Goal: Transaction & Acquisition: Purchase product/service

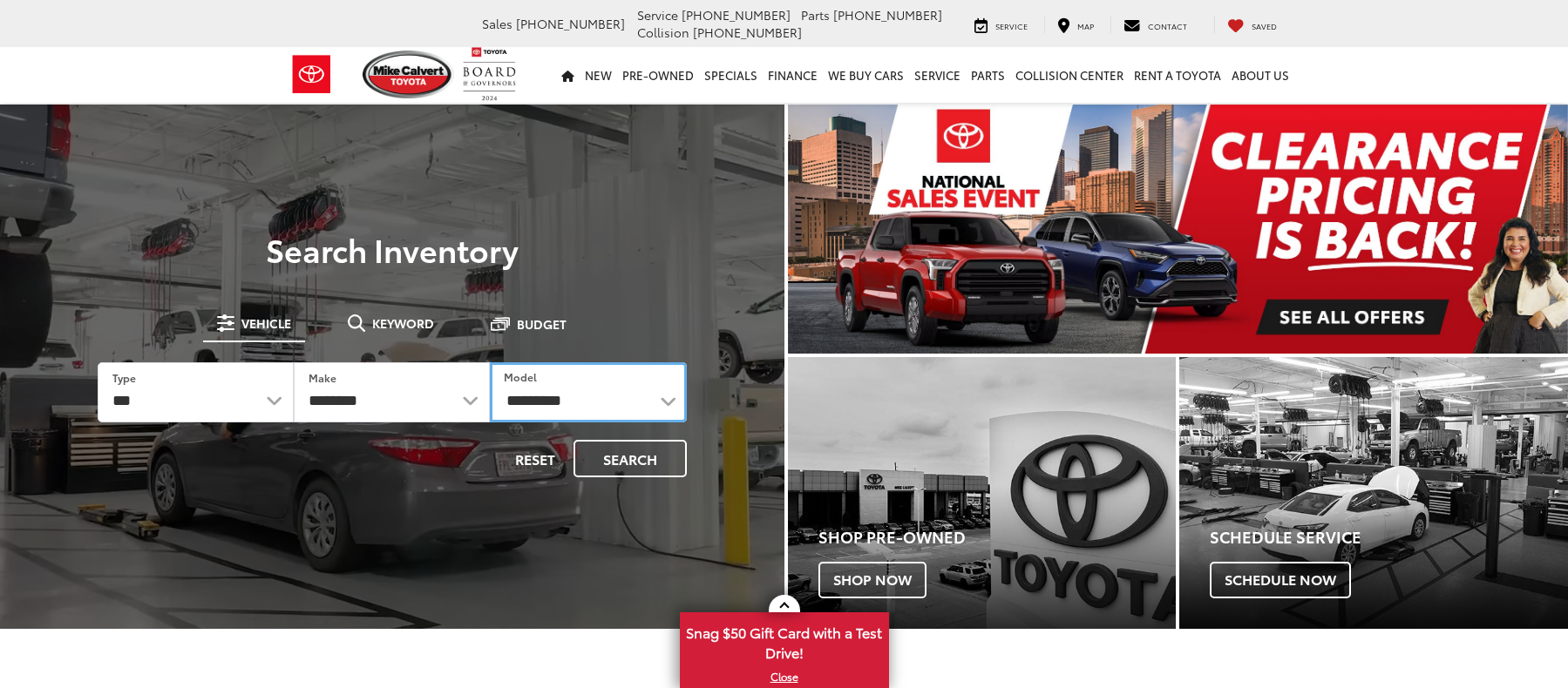
click at [639, 376] on select "**********" at bounding box center [588, 392] width 196 height 60
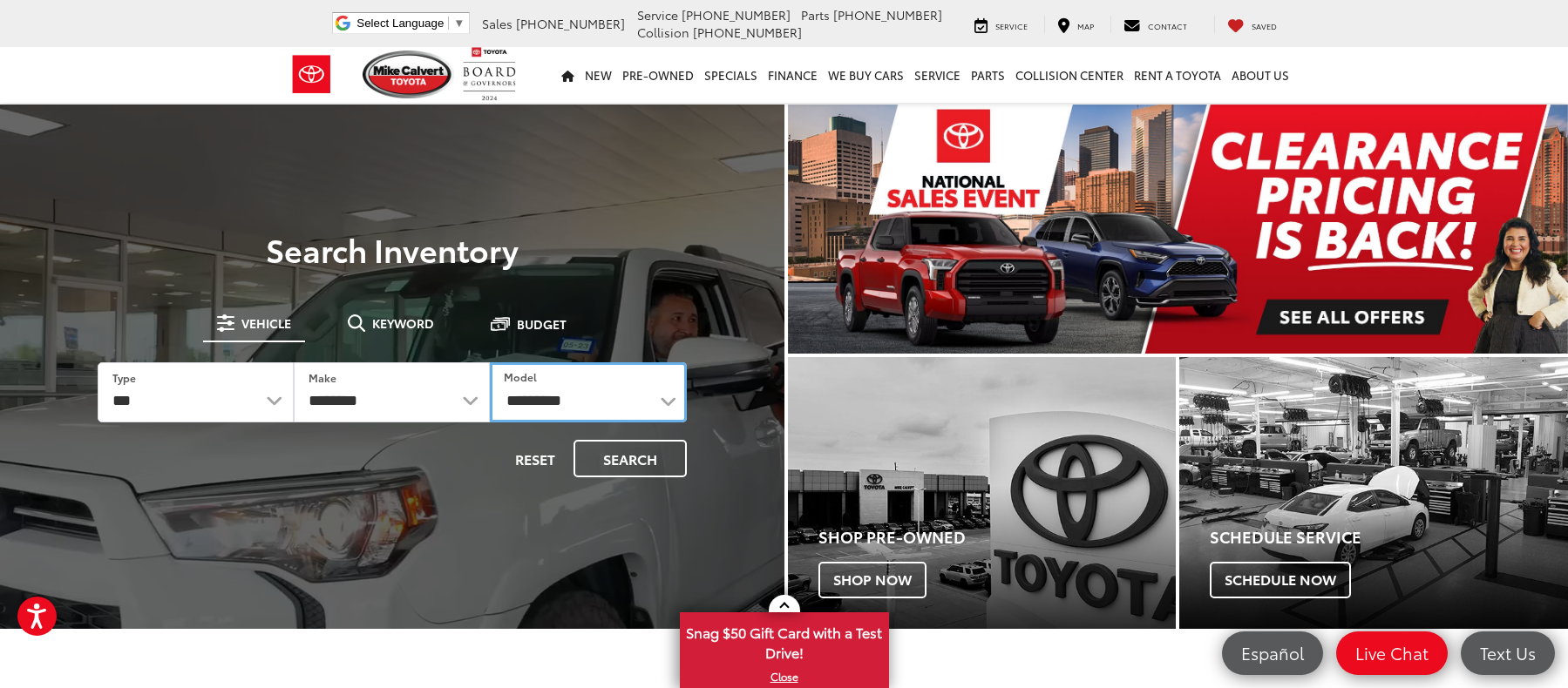
select select "****"
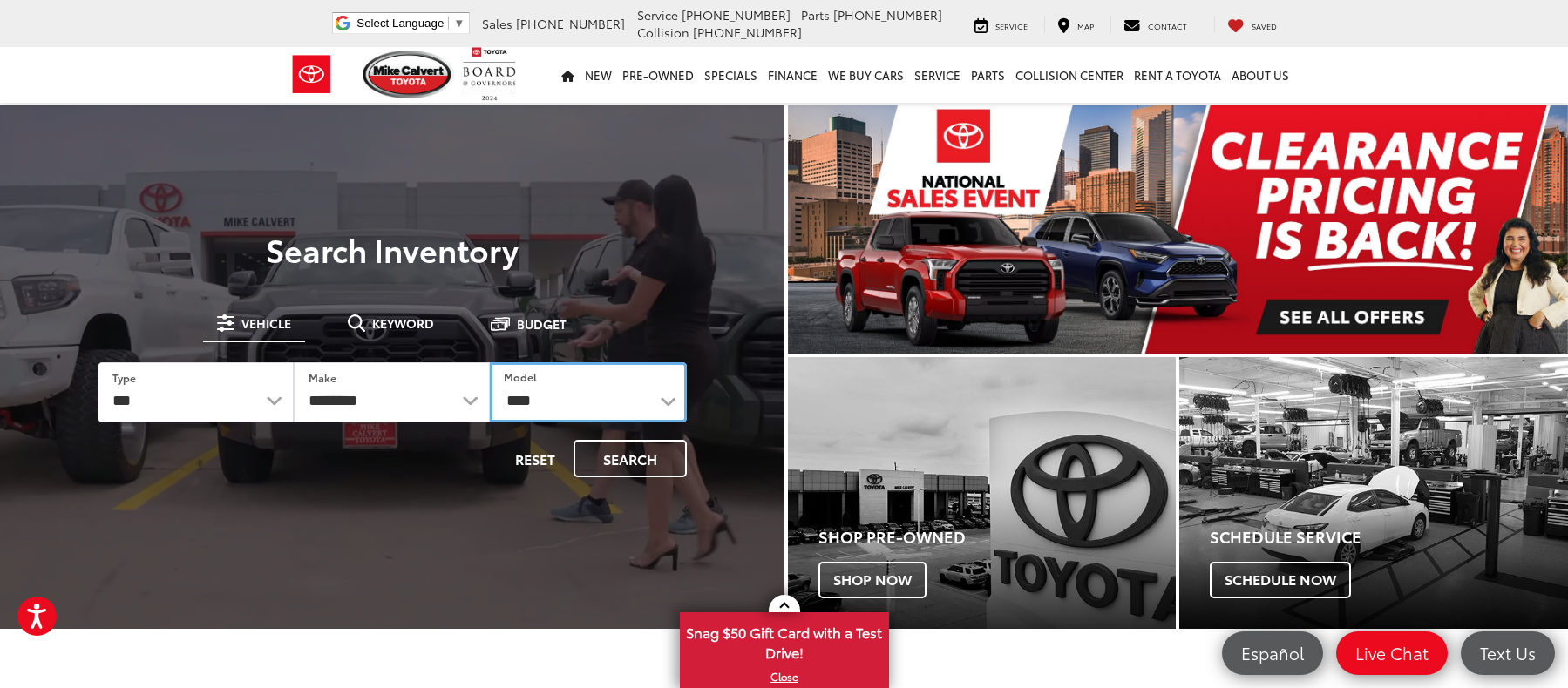
click at [490, 362] on select "**********" at bounding box center [588, 392] width 196 height 60
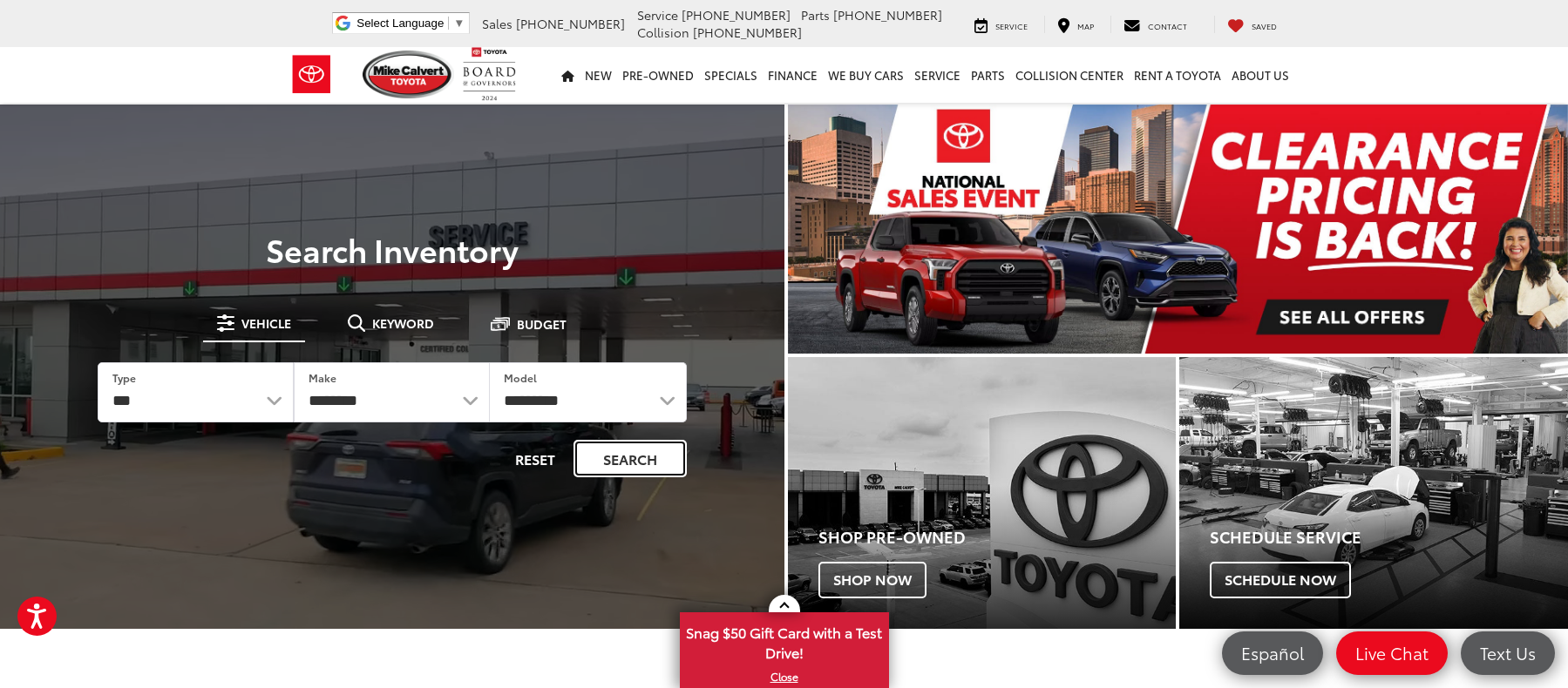
click at [617, 440] on button "Search" at bounding box center [630, 458] width 113 height 38
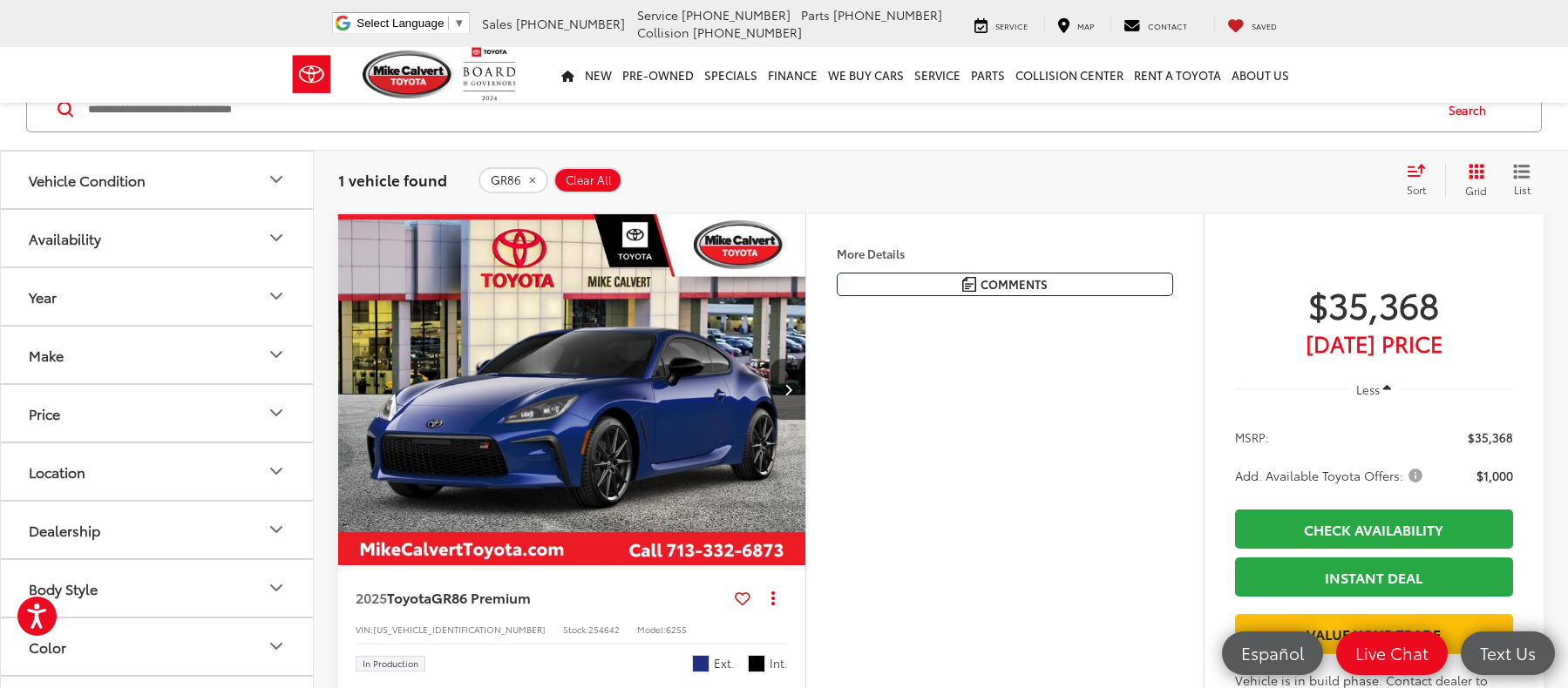
scroll to position [261, 0]
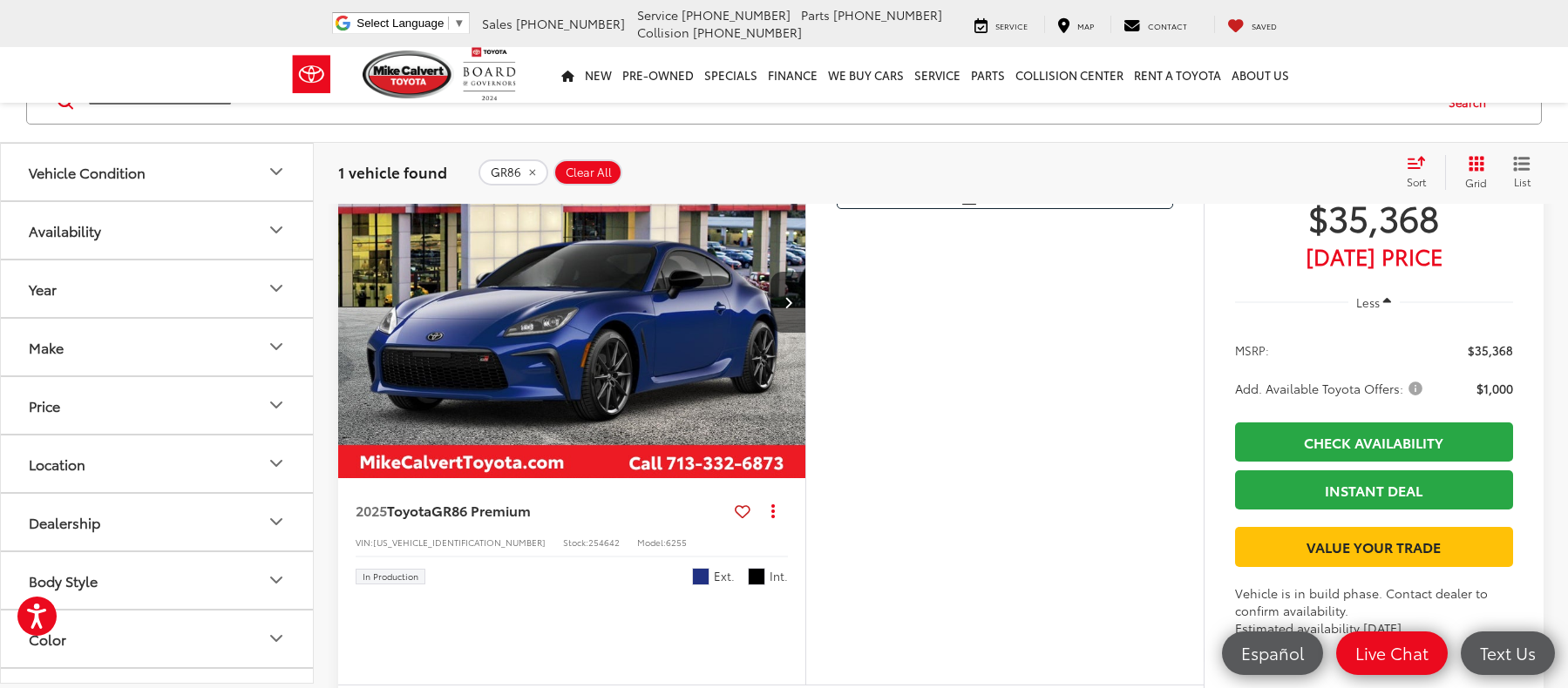
click at [701, 568] on span "Trueno Blue" at bounding box center [700, 576] width 17 height 17
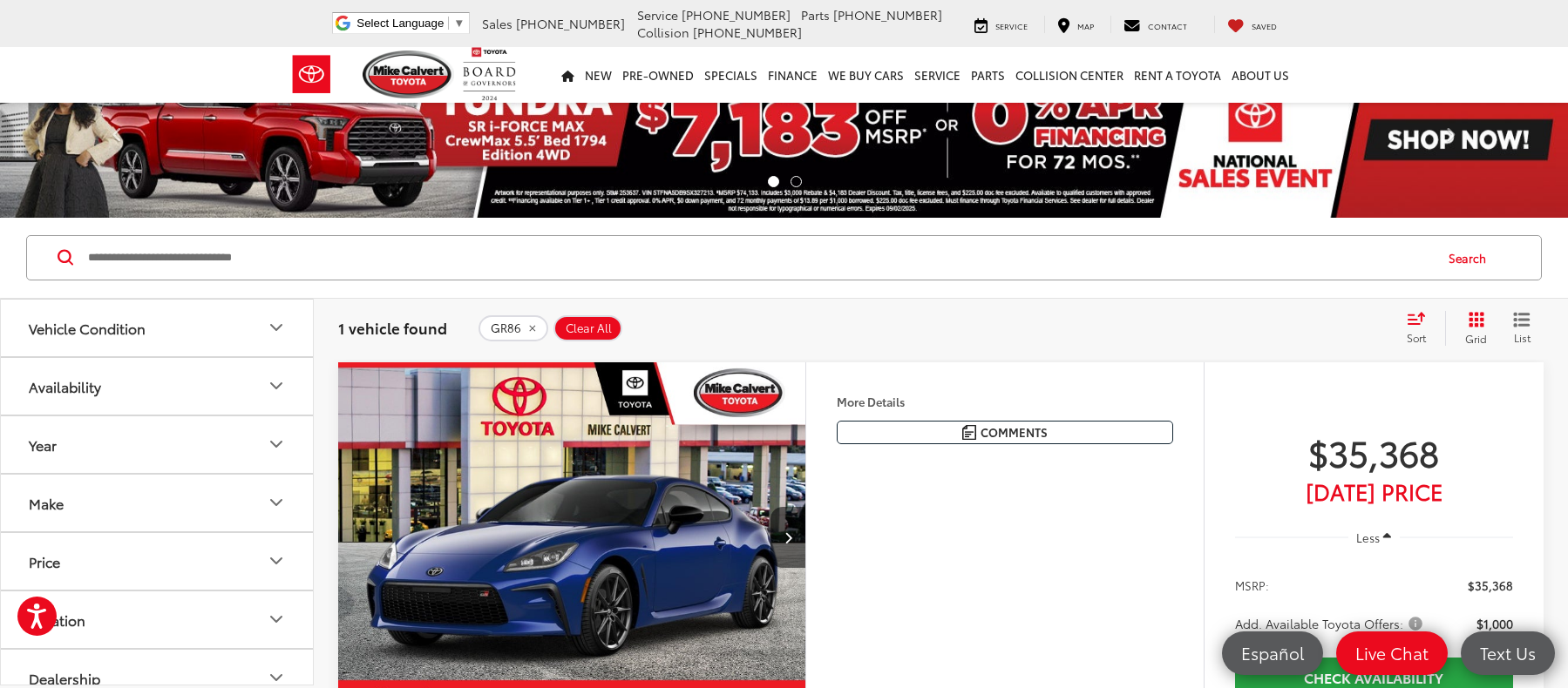
scroll to position [0, 0]
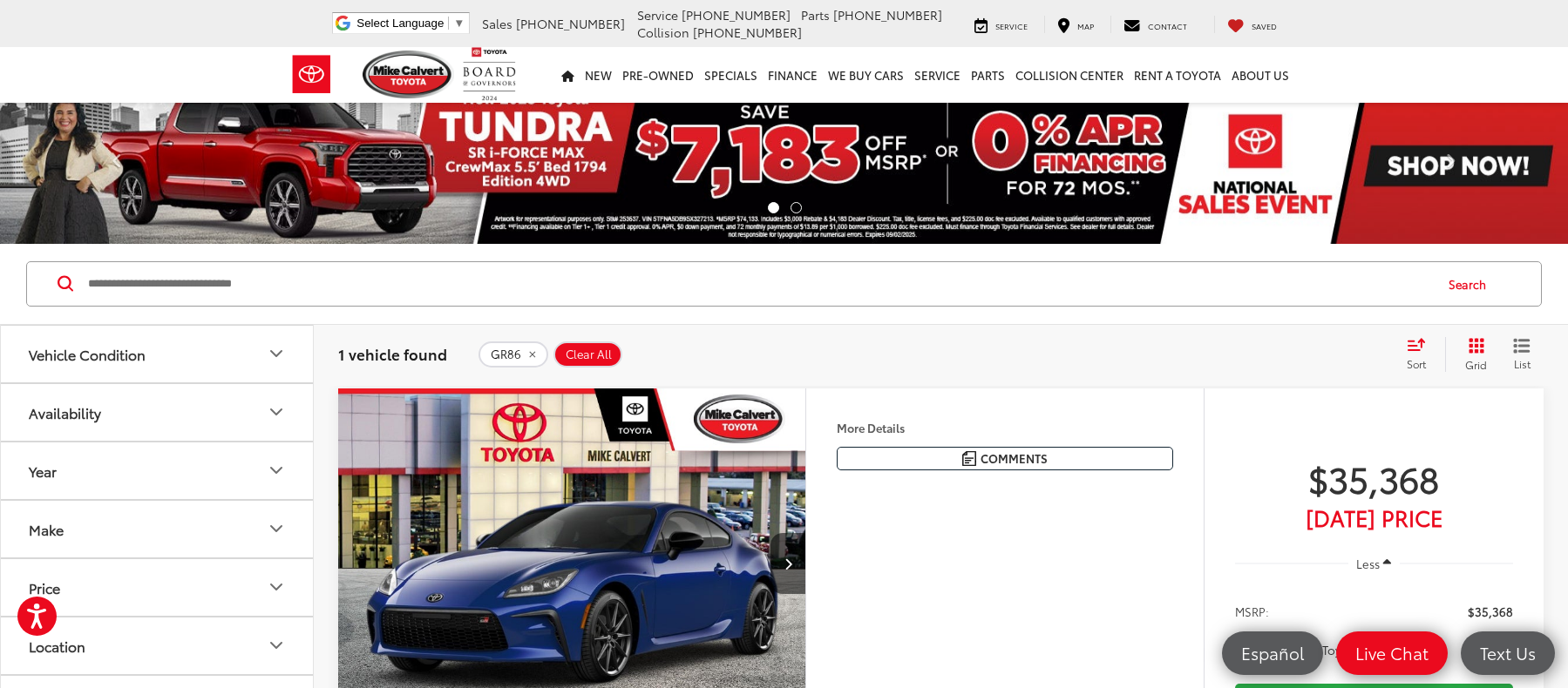
click at [570, 544] on img "2025 Toyota GR86 GR86 Premium 0" at bounding box center [572, 564] width 469 height 352
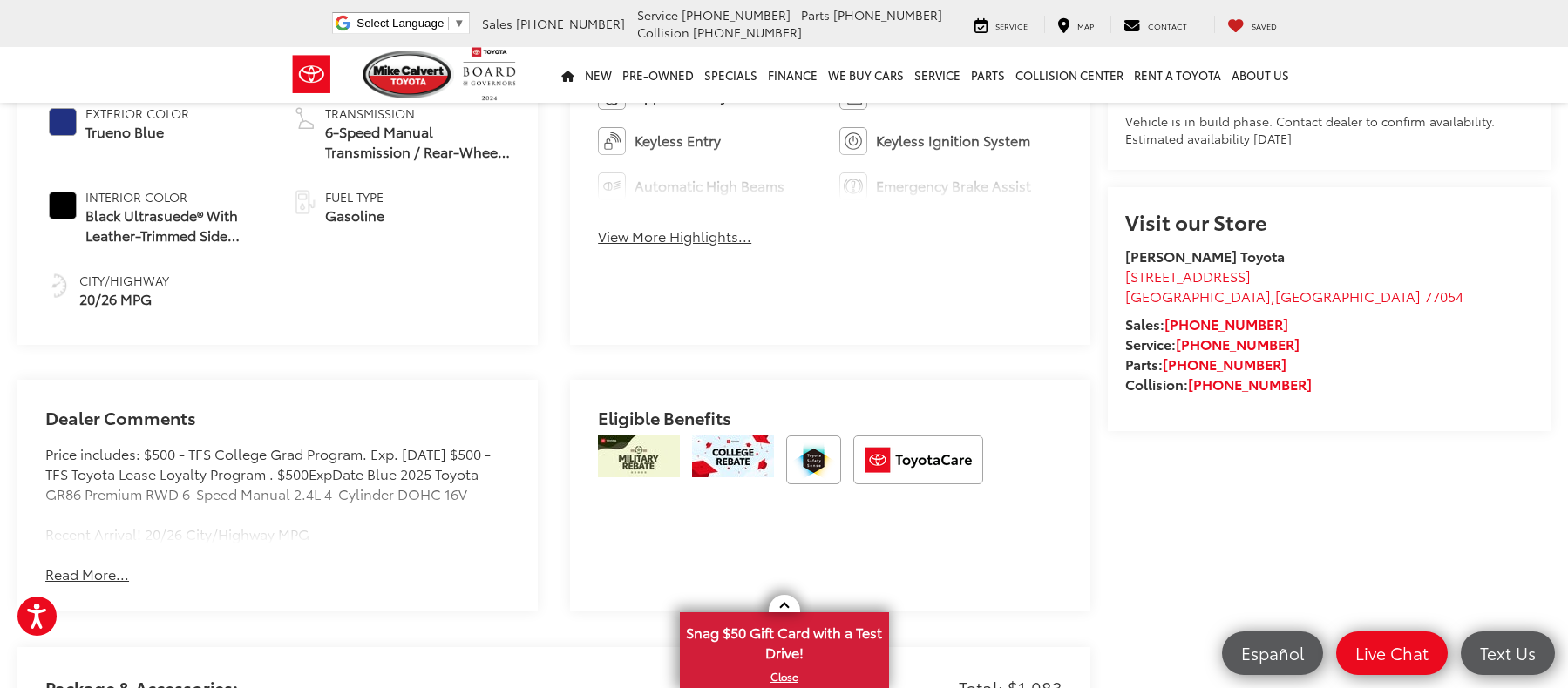
scroll to position [1045, 0]
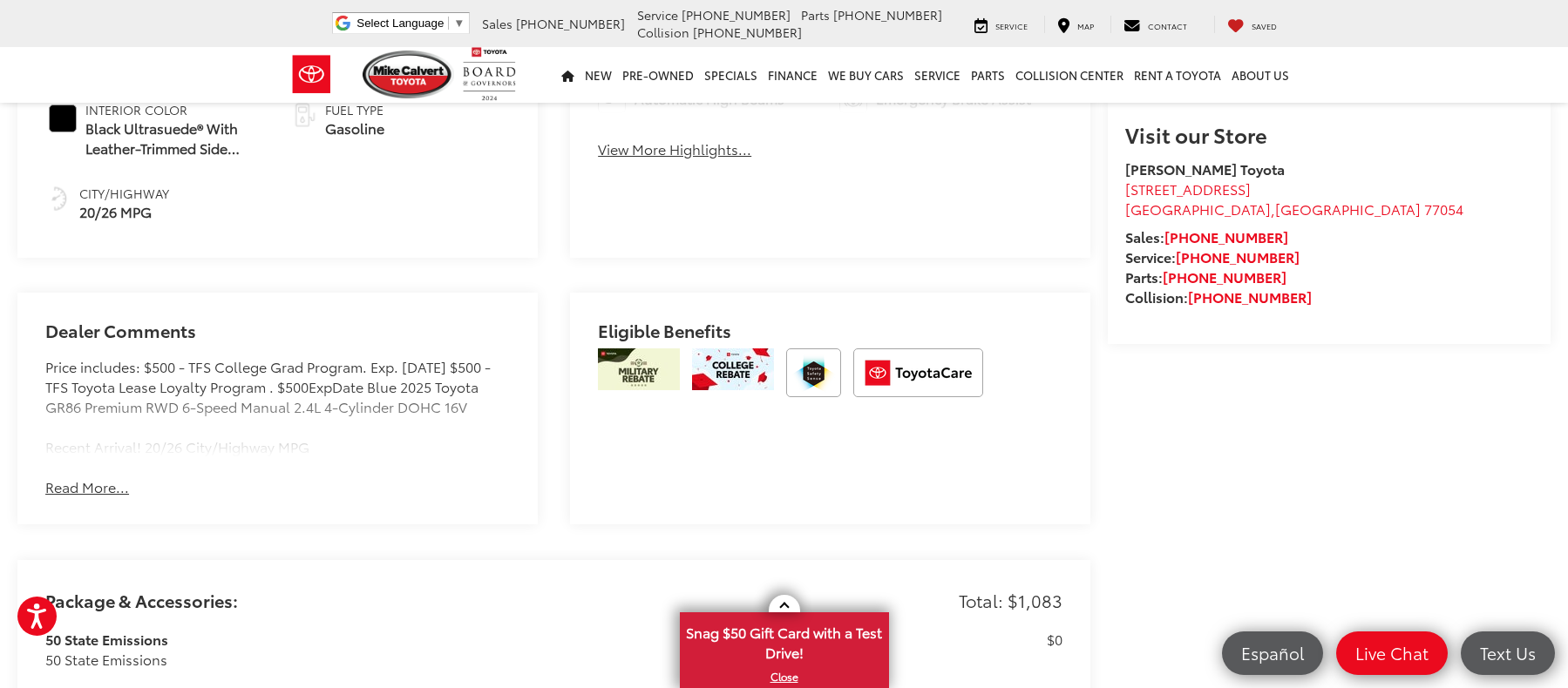
click at [93, 485] on button "Read More..." at bounding box center [86, 487] width 83 height 20
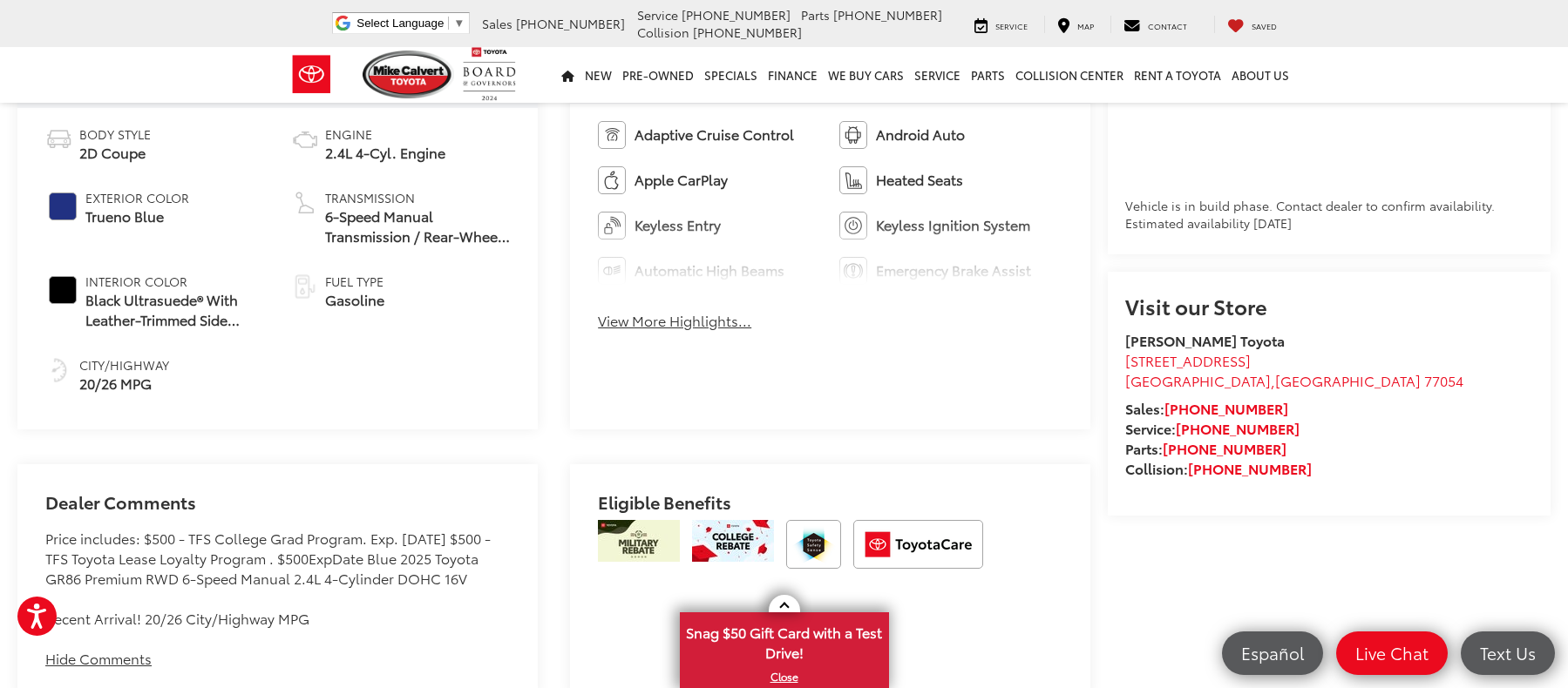
scroll to position [871, 0]
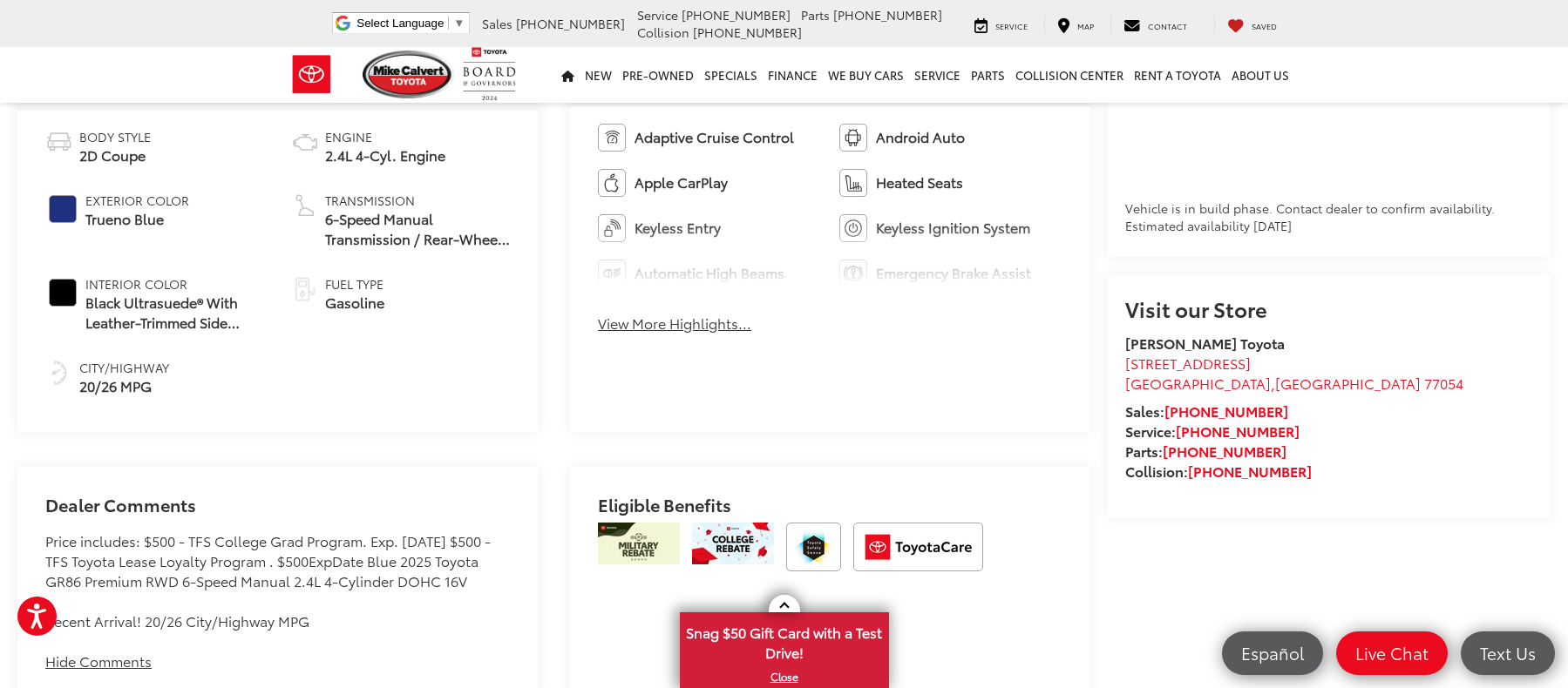
click at [663, 314] on button "View More Highlights..." at bounding box center [674, 324] width 153 height 20
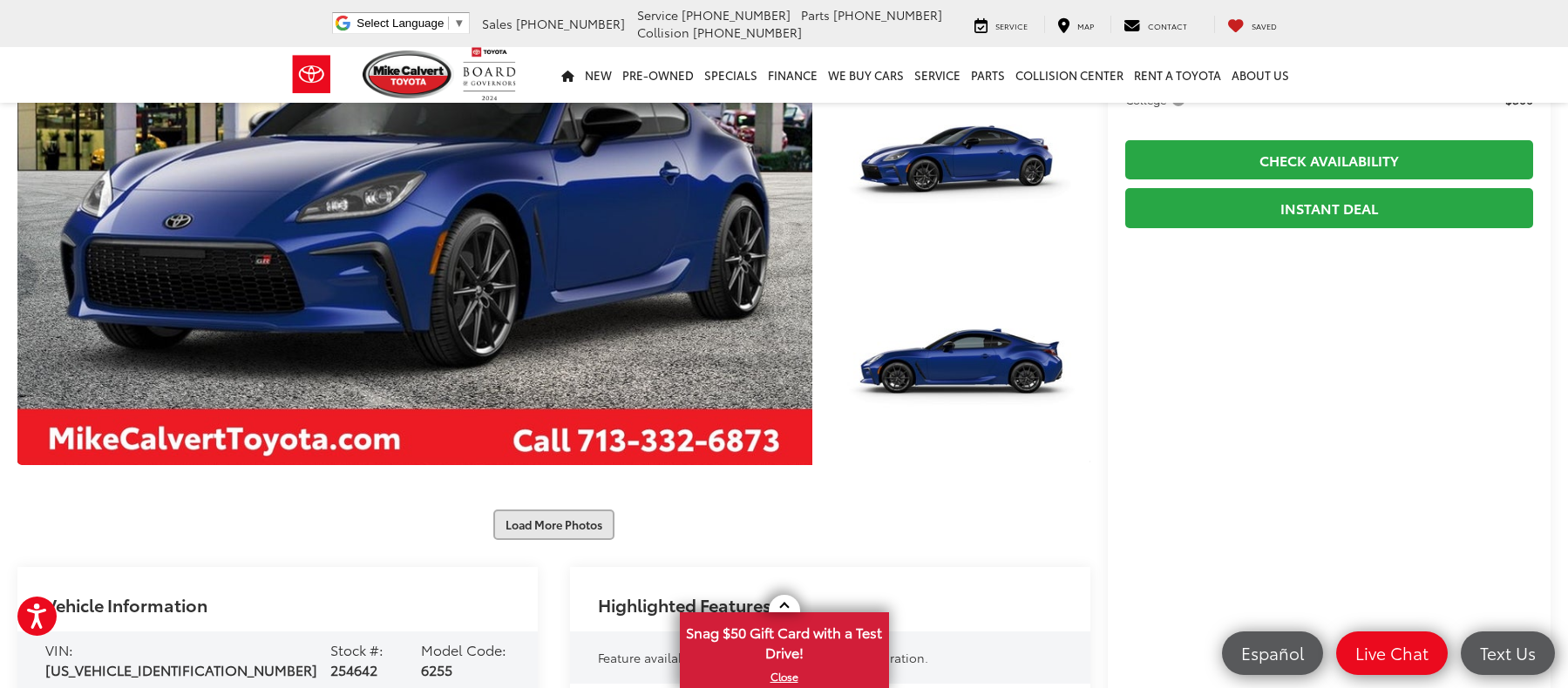
scroll to position [348, 0]
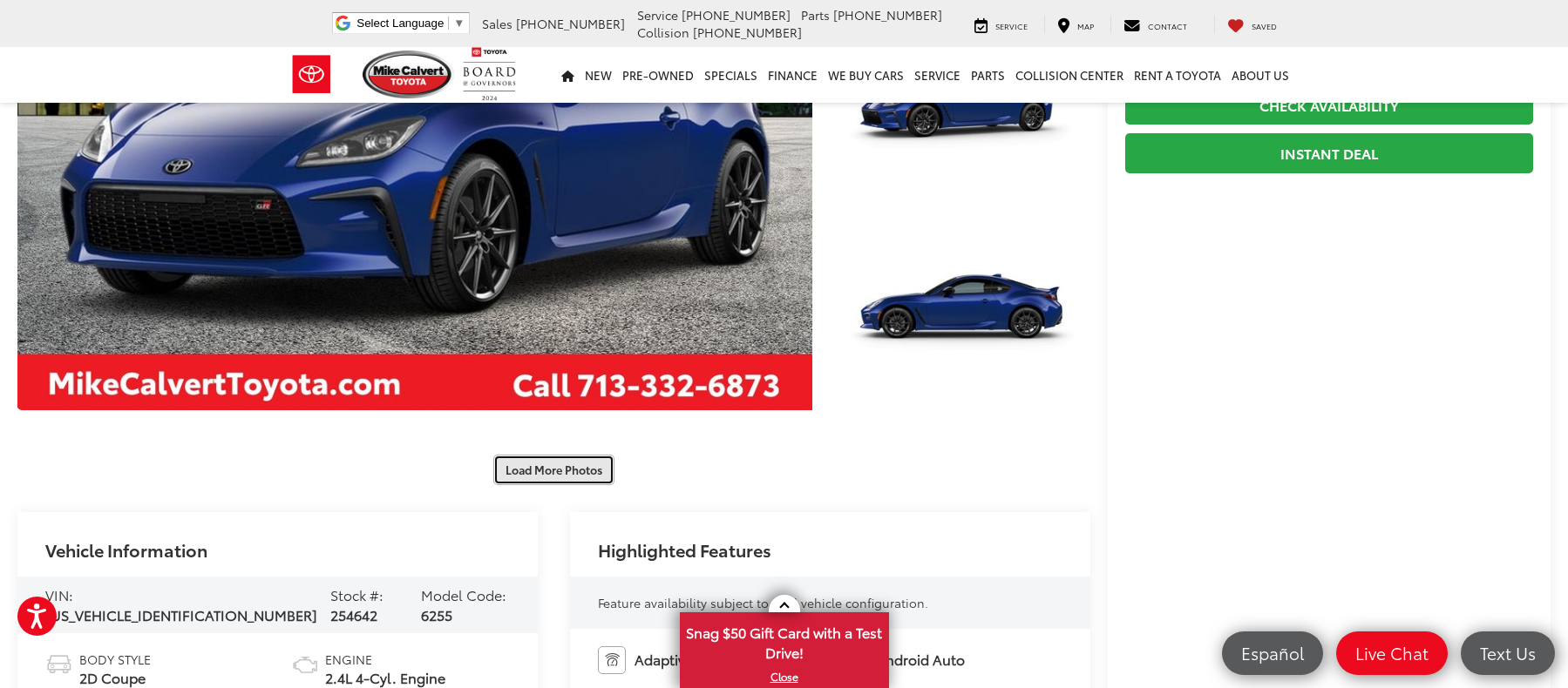
click at [566, 455] on button "Load More Photos" at bounding box center [554, 470] width 121 height 30
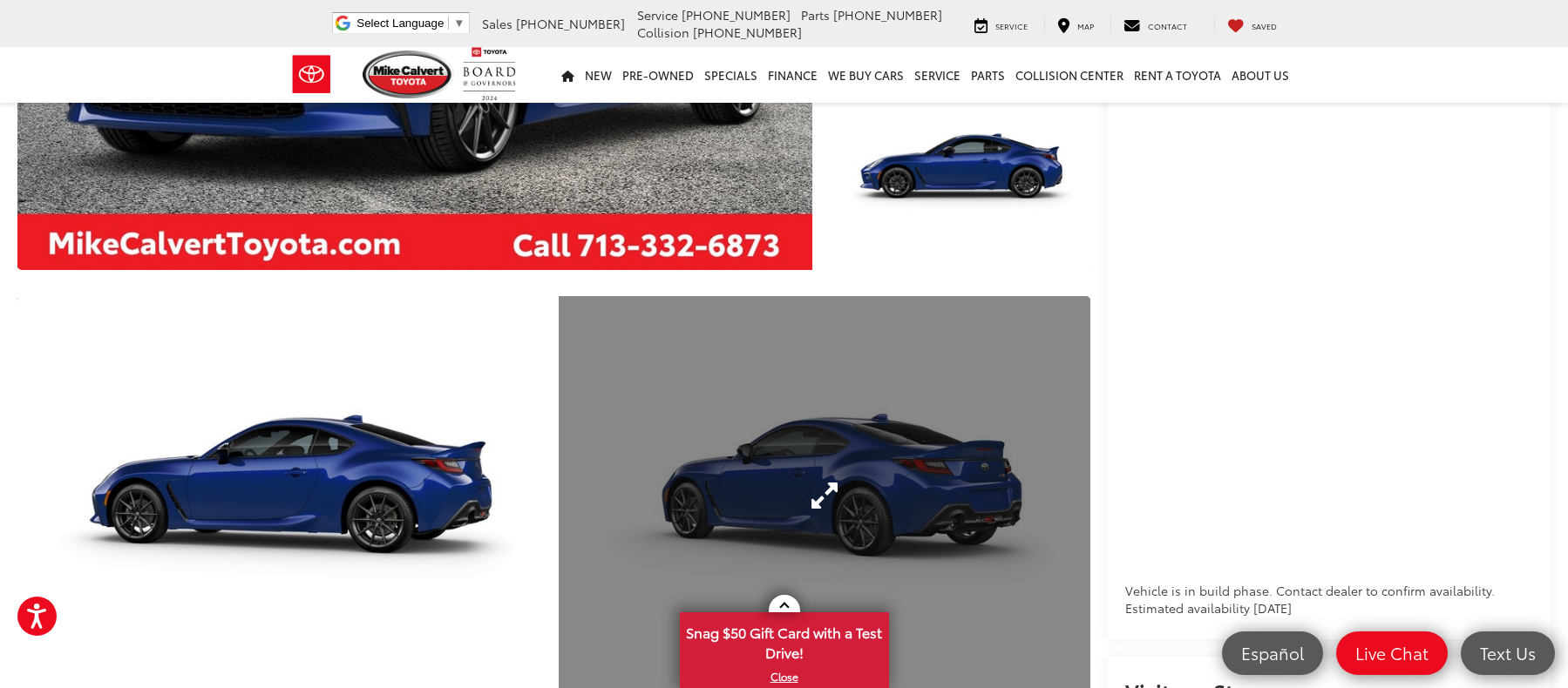
scroll to position [523, 0]
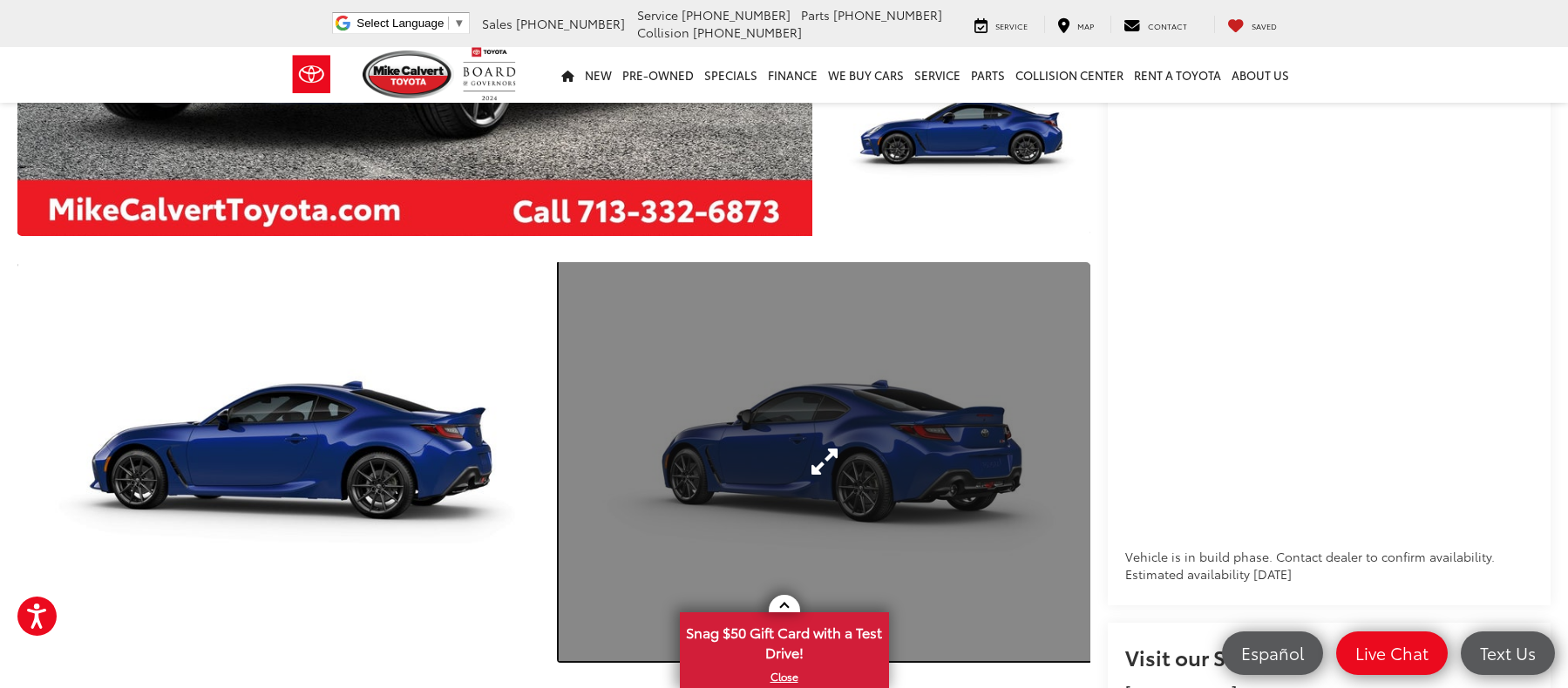
click at [846, 439] on link "Expand Photo 5" at bounding box center [824, 461] width 532 height 399
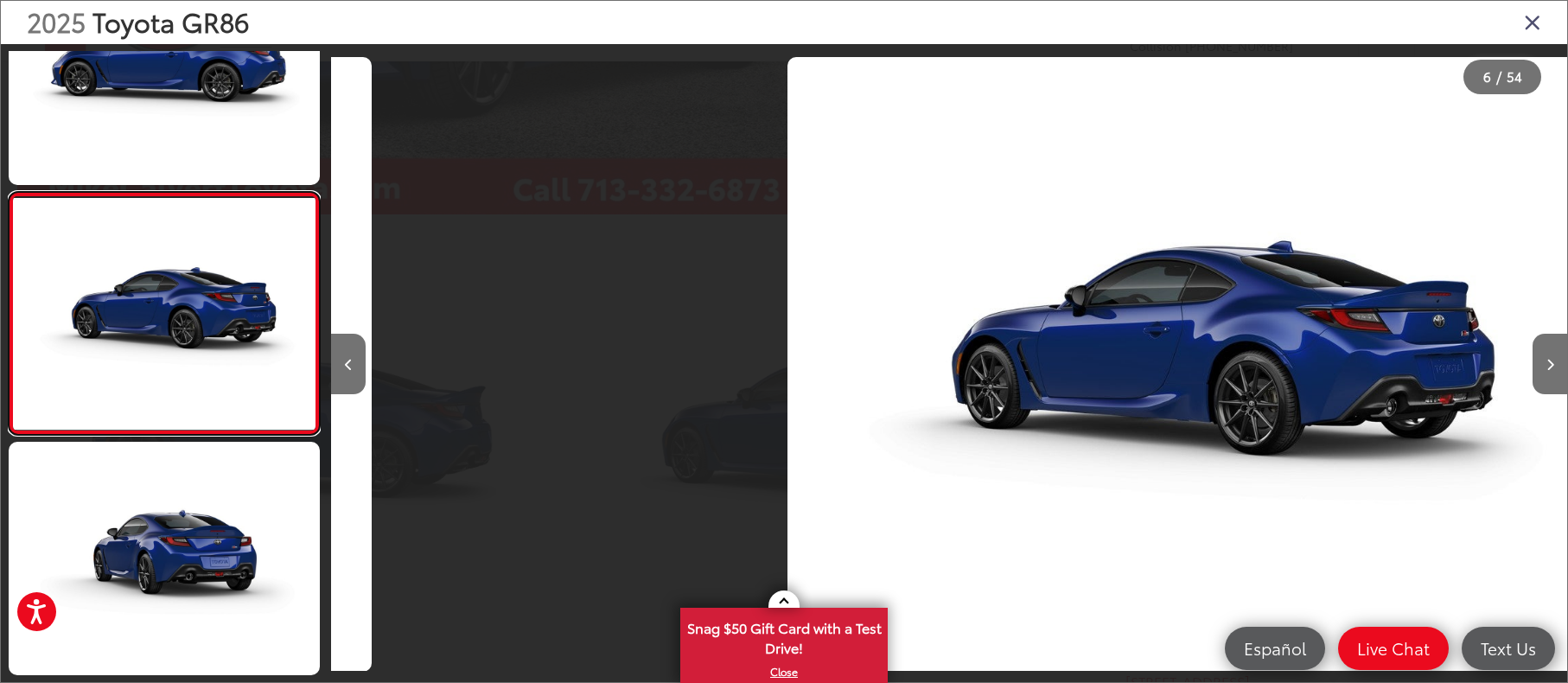
scroll to position [0, 6180]
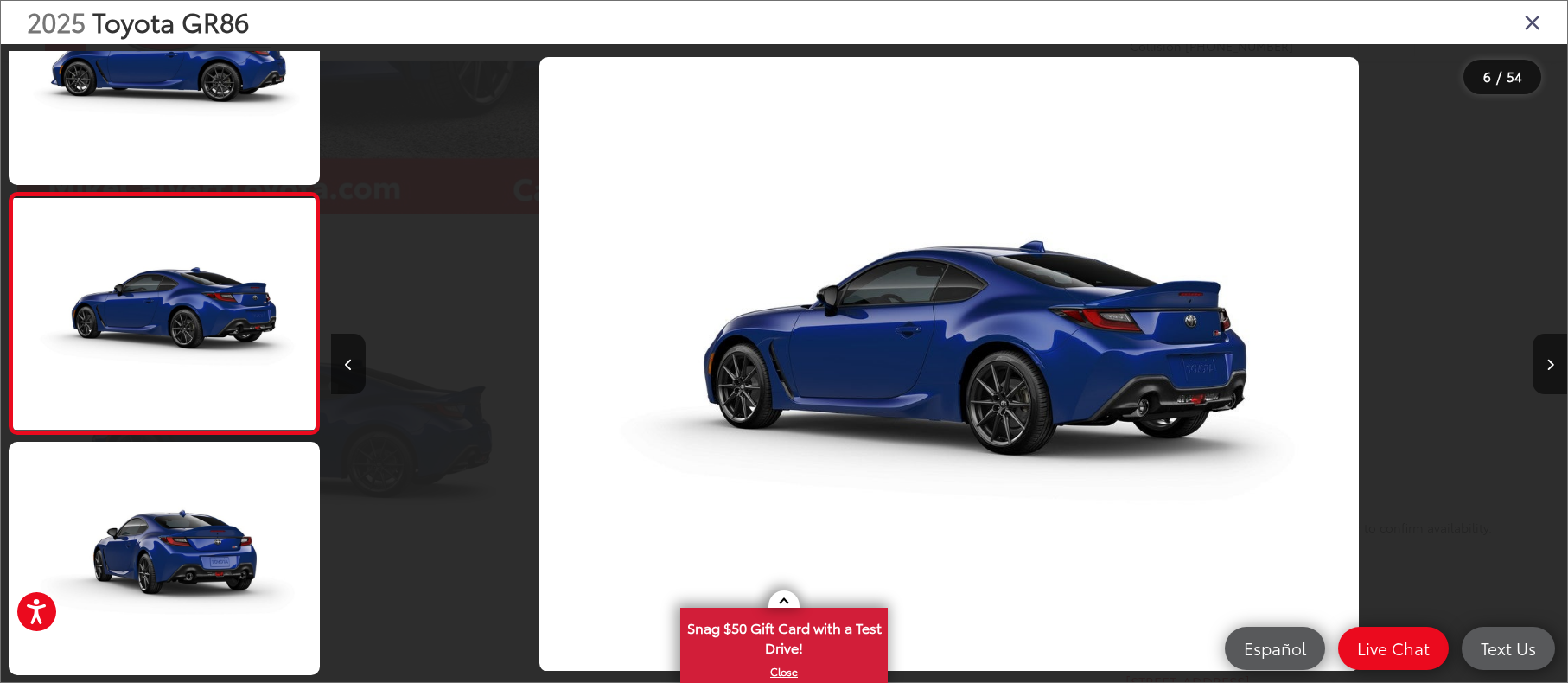
click at [851, 427] on img "2025 Toyota GR86 GR86 Premium 5" at bounding box center [949, 364] width 820 height 614
click at [1555, 367] on button "Next image" at bounding box center [1550, 364] width 35 height 61
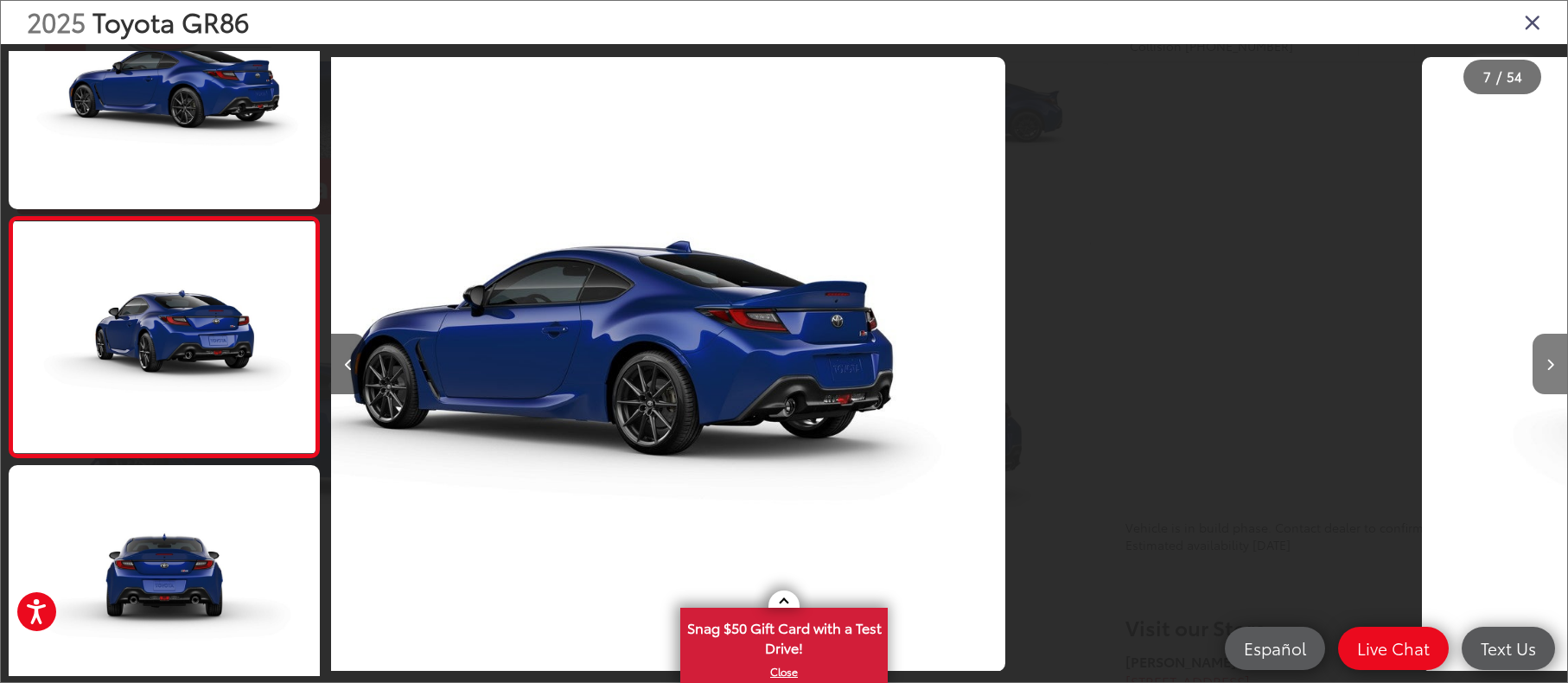
scroll to position [1304, 0]
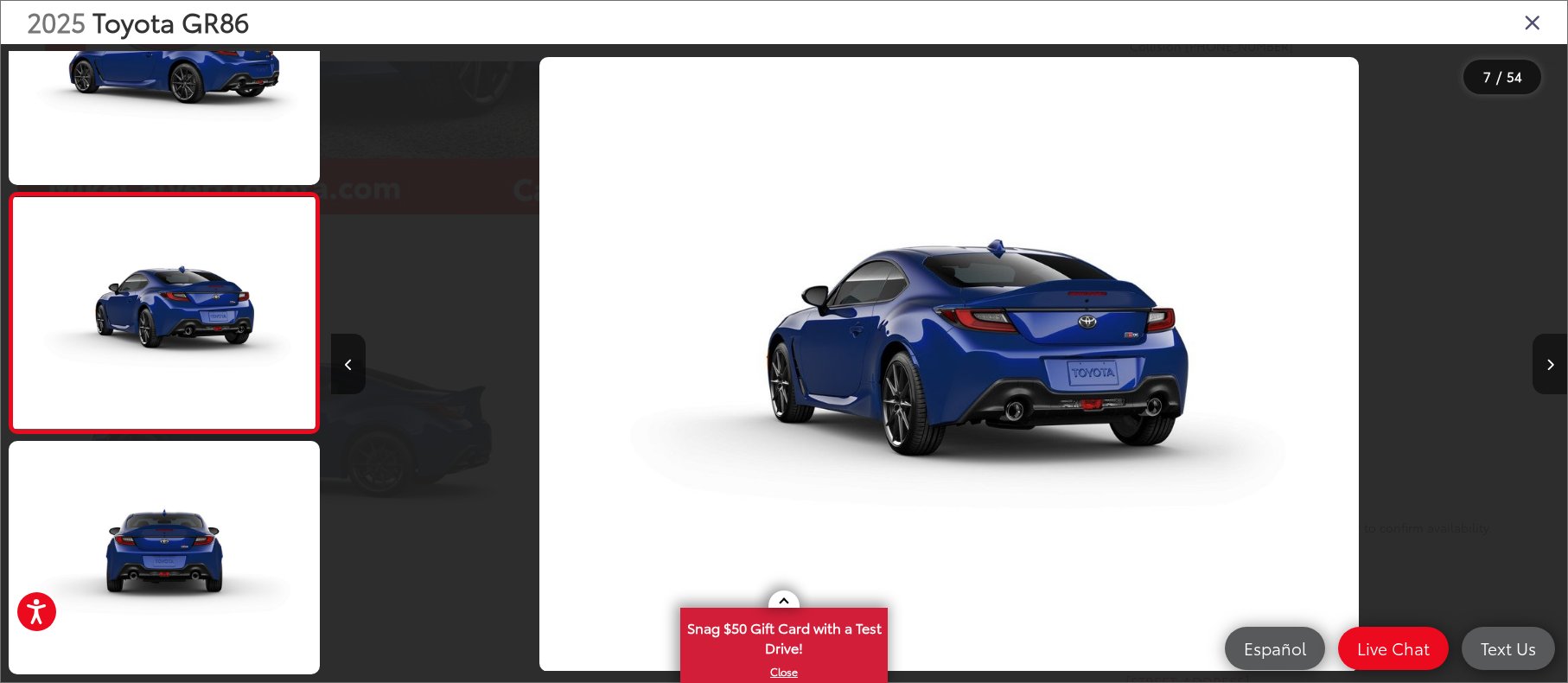
click at [1551, 367] on icon "Next image" at bounding box center [1550, 365] width 8 height 12
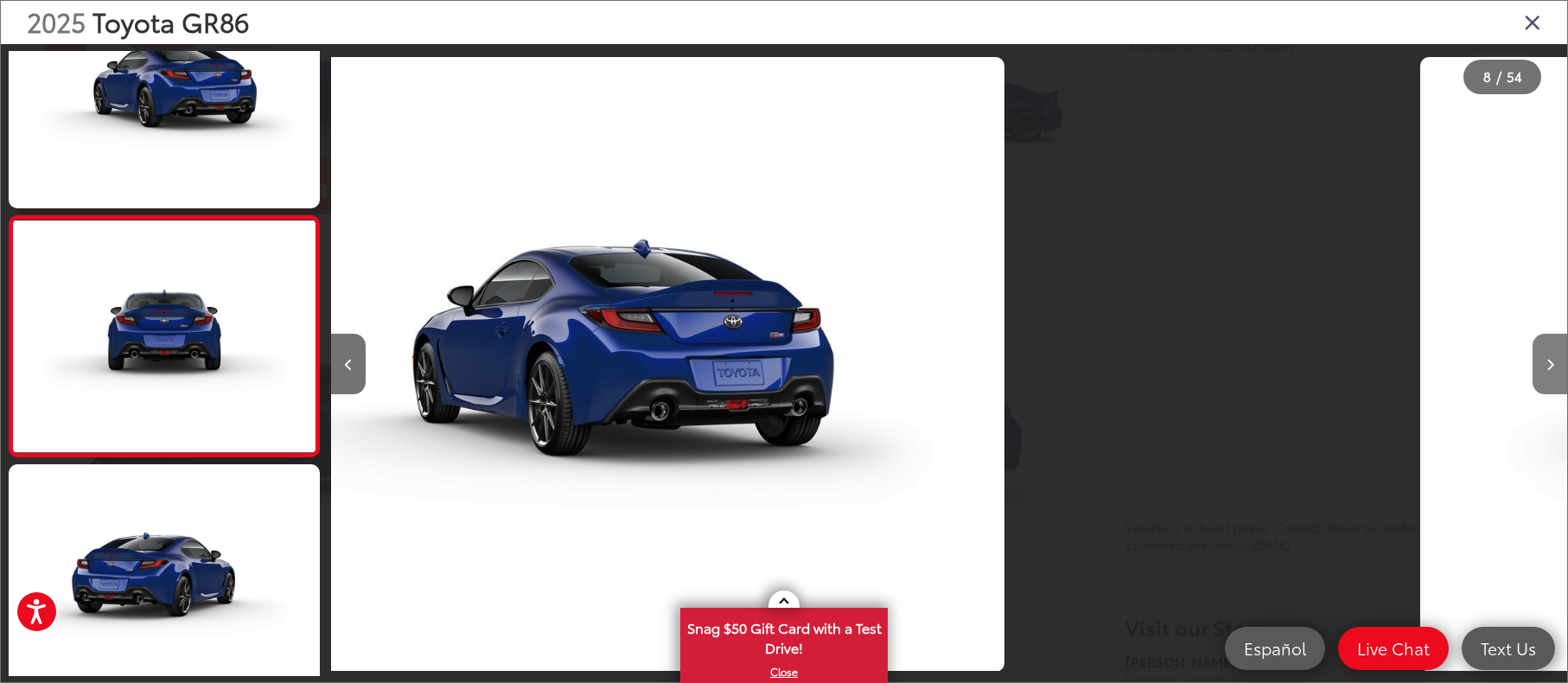
scroll to position [1544, 0]
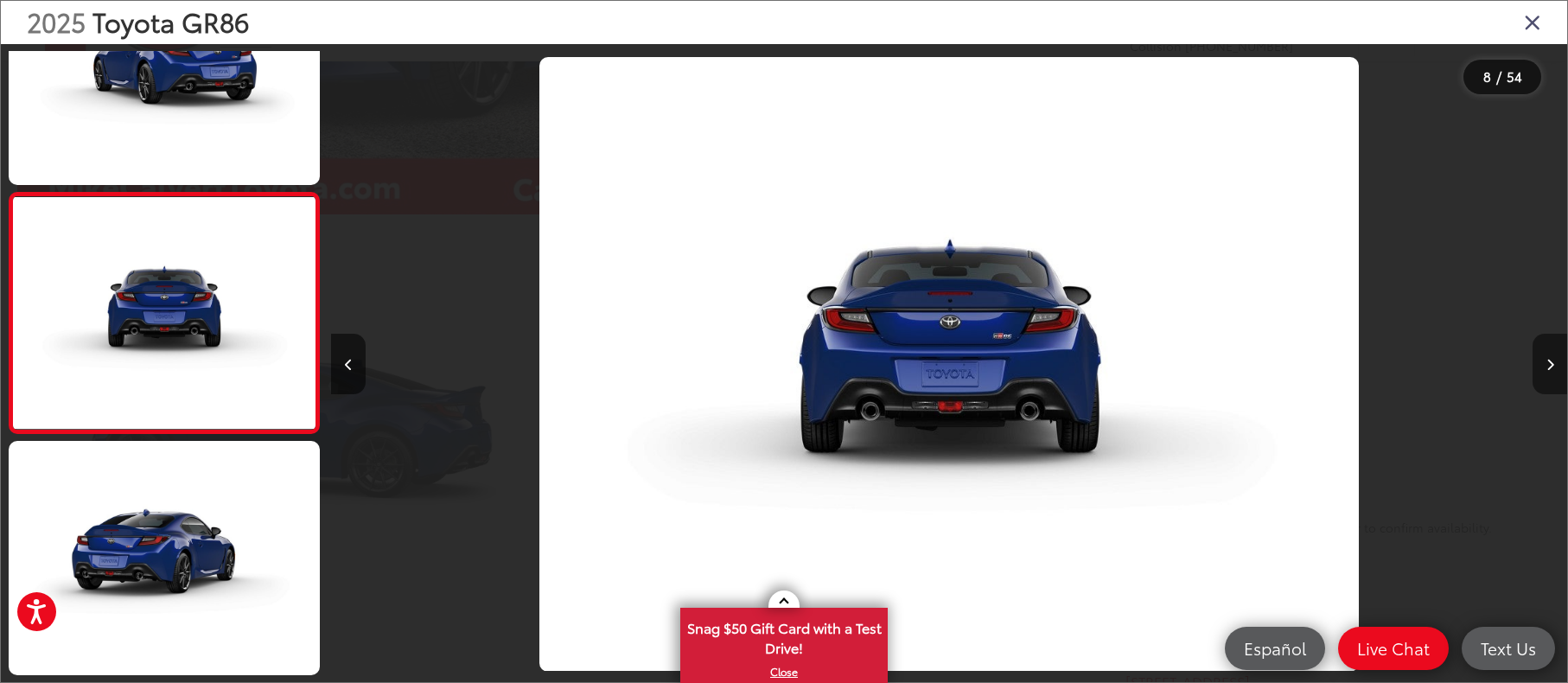
click at [1550, 367] on icon "Next image" at bounding box center [1550, 365] width 8 height 12
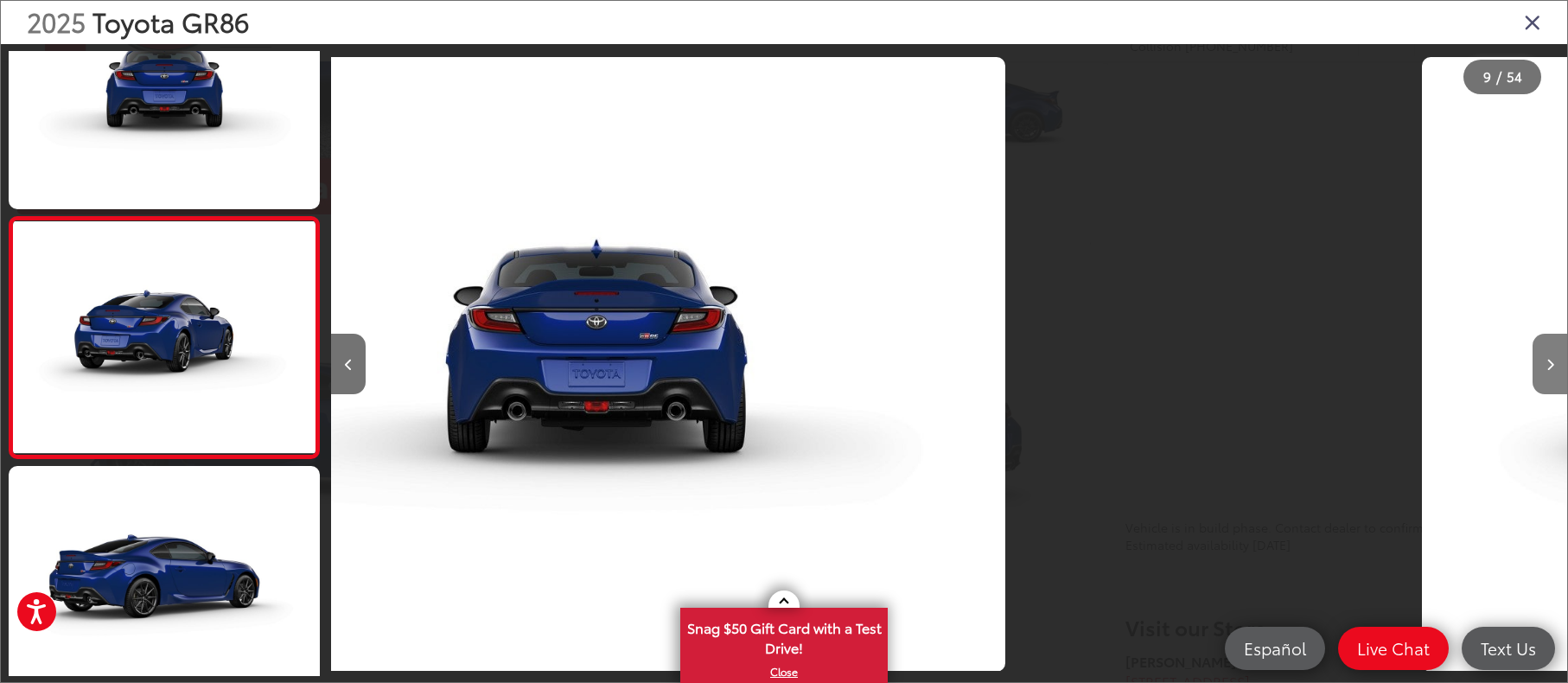
scroll to position [1785, 0]
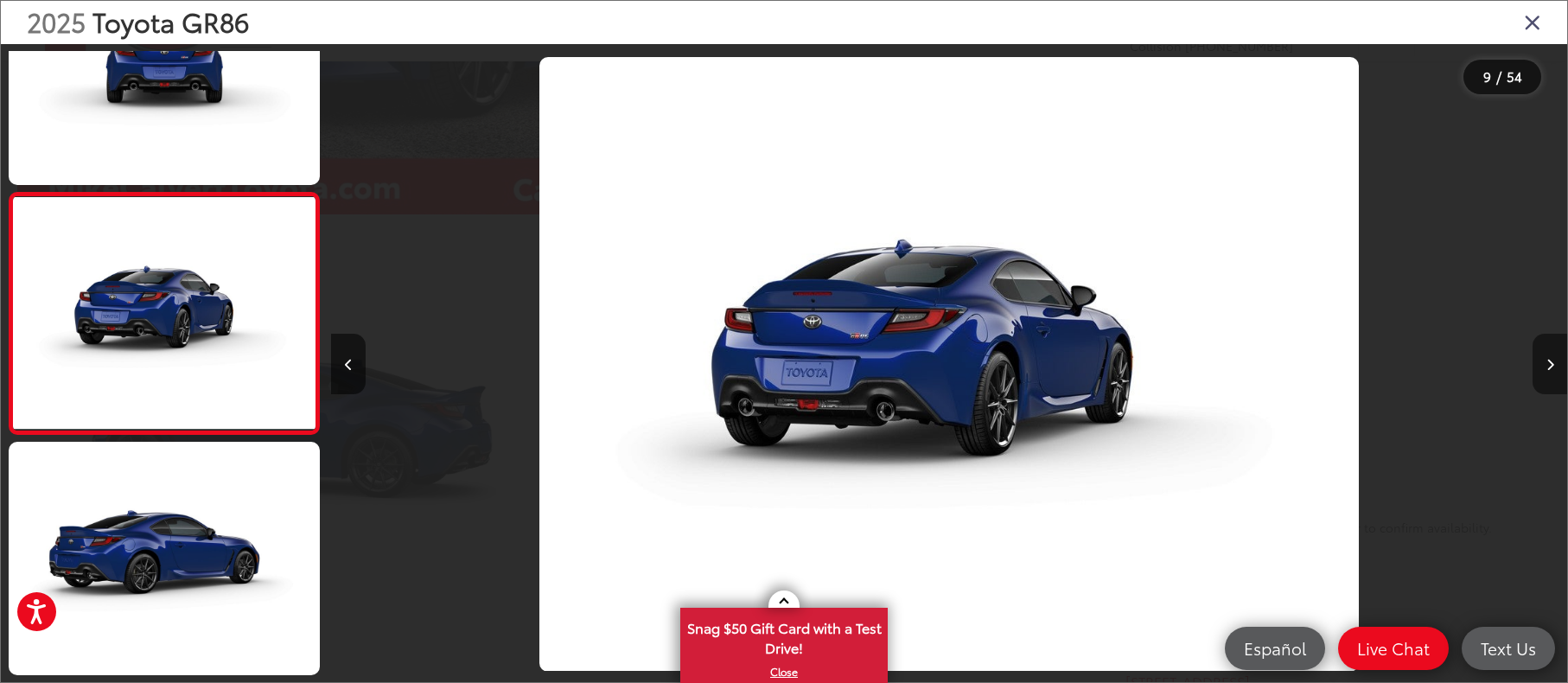
click at [1549, 368] on icon "Next image" at bounding box center [1550, 365] width 8 height 12
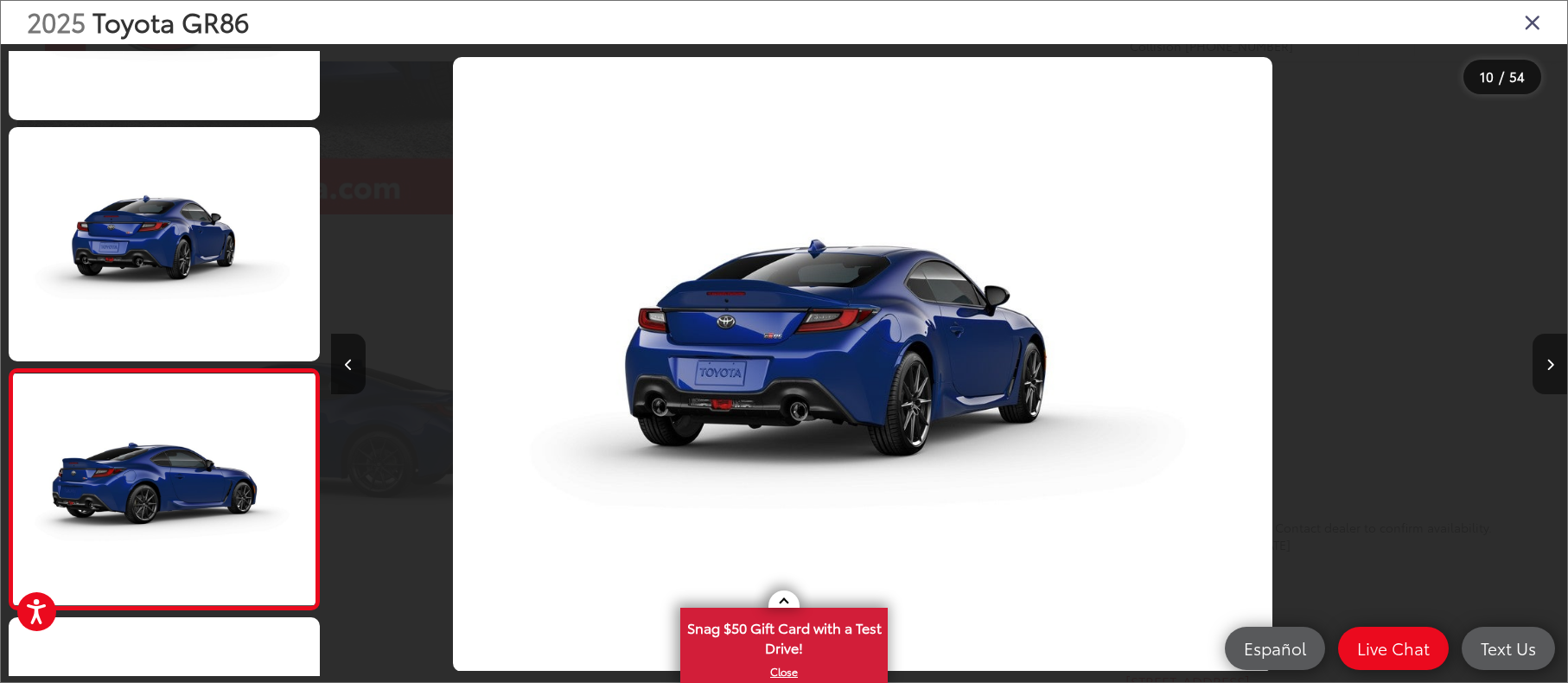
scroll to position [2026, 0]
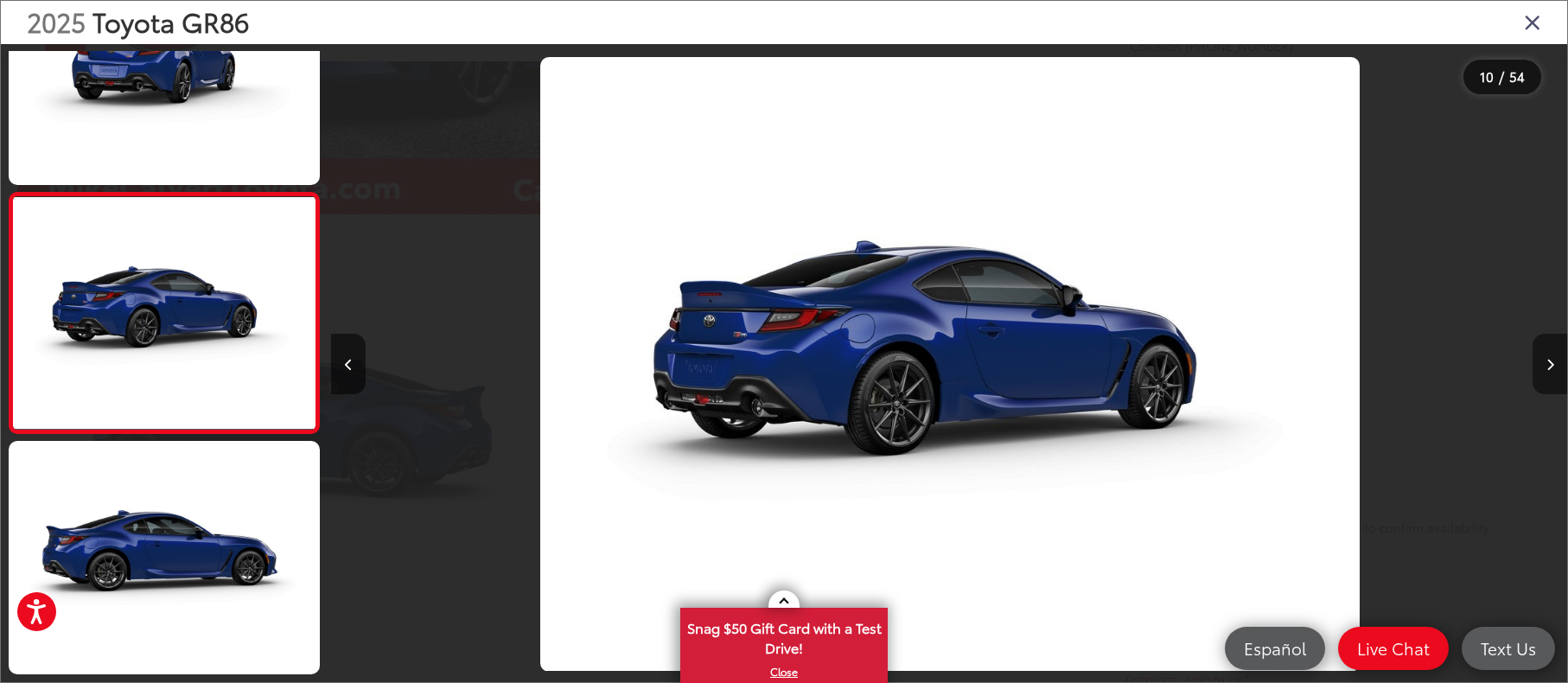
click at [1548, 368] on icon "Next image" at bounding box center [1550, 365] width 8 height 12
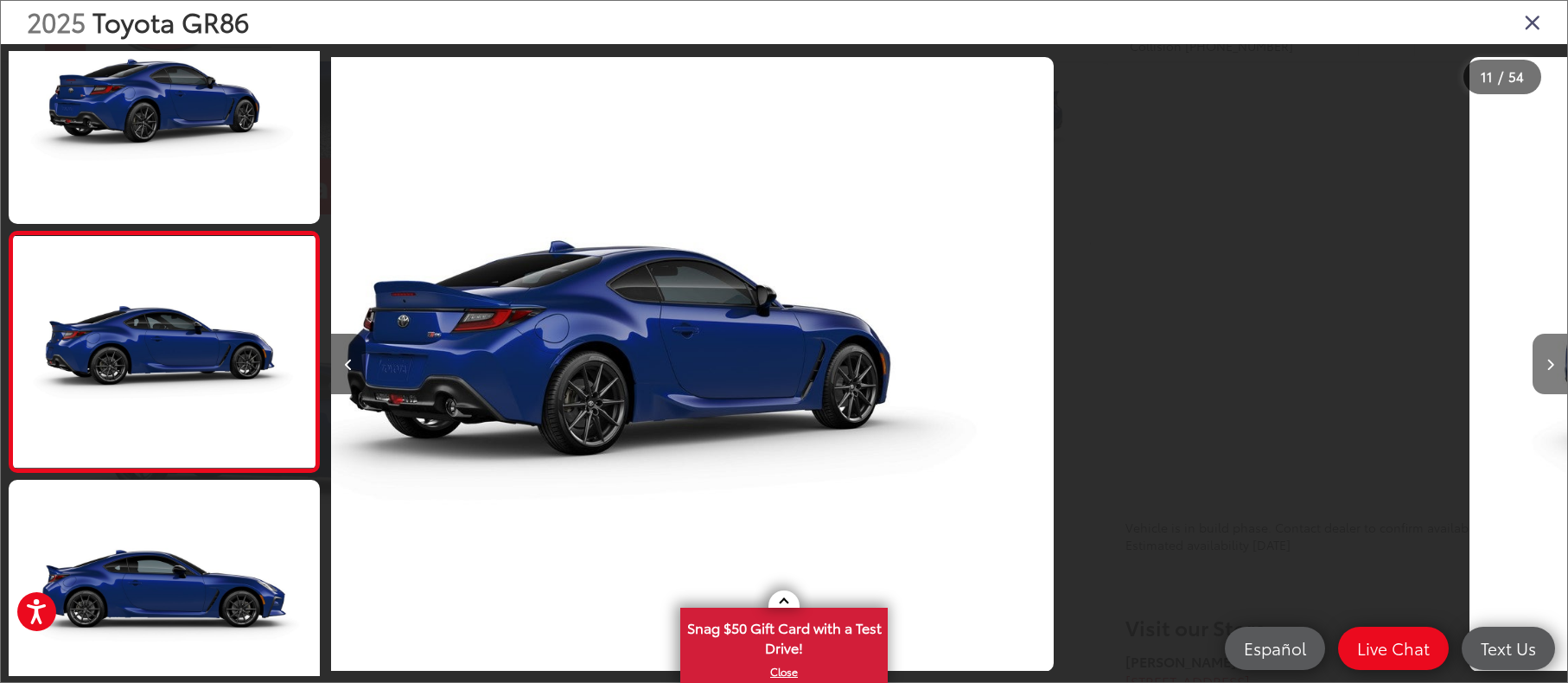
scroll to position [0, 0]
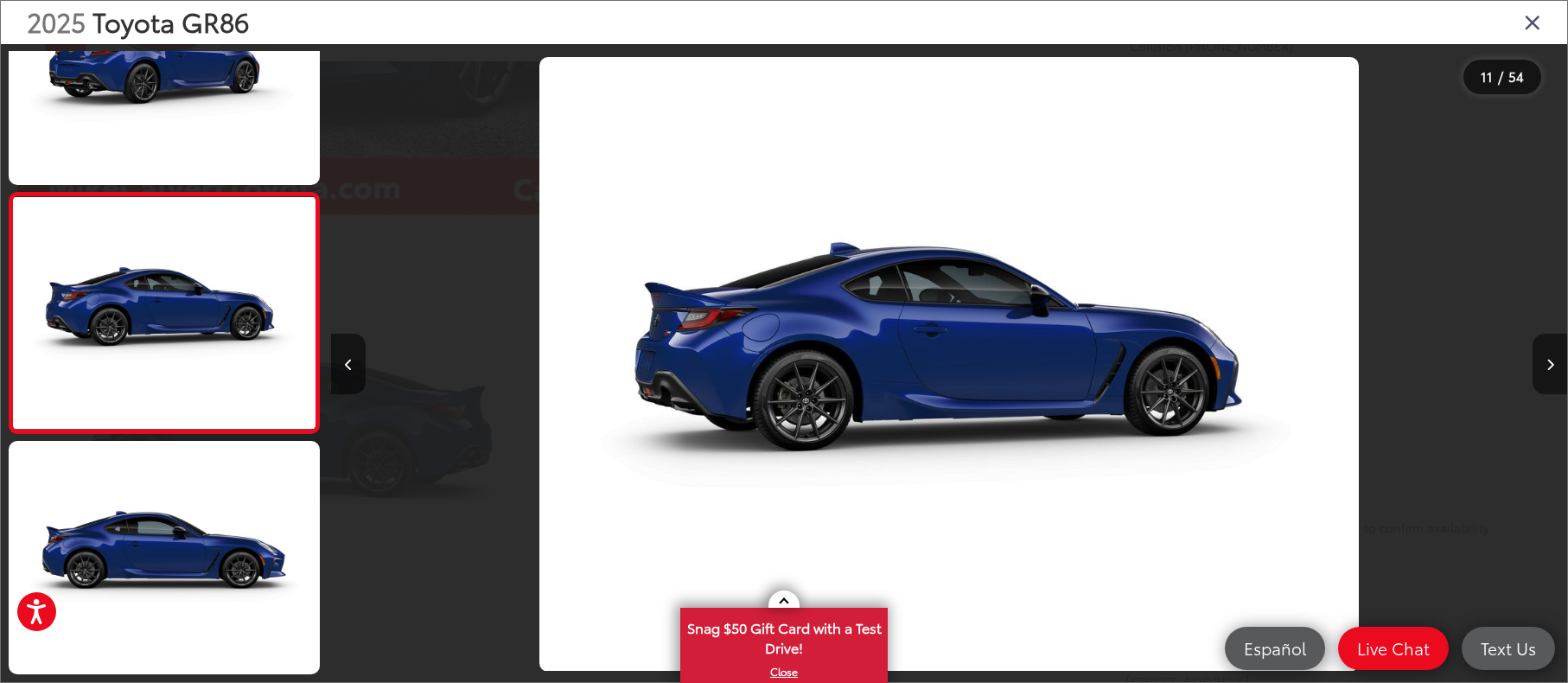
click at [1548, 369] on icon "Next image" at bounding box center [1550, 365] width 8 height 12
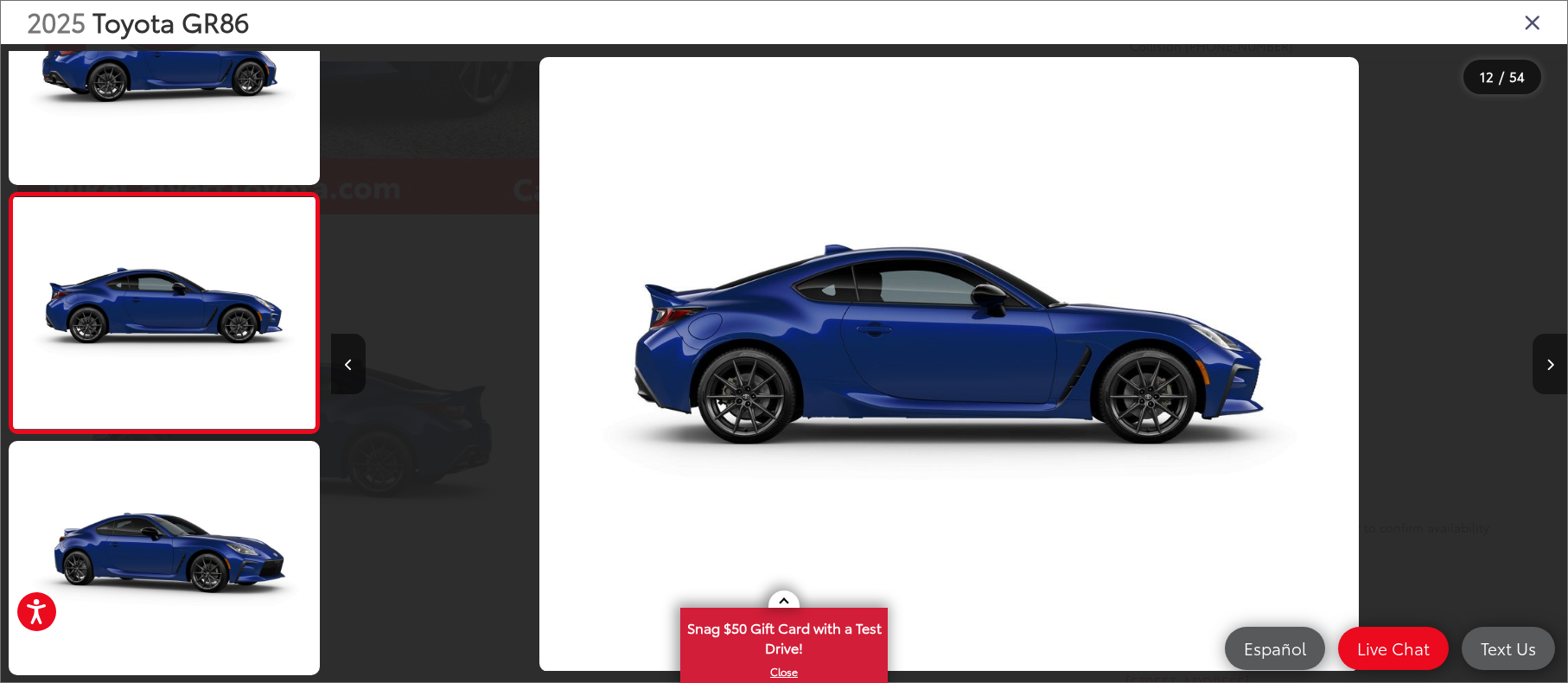
click at [1547, 370] on icon "Next image" at bounding box center [1550, 365] width 8 height 12
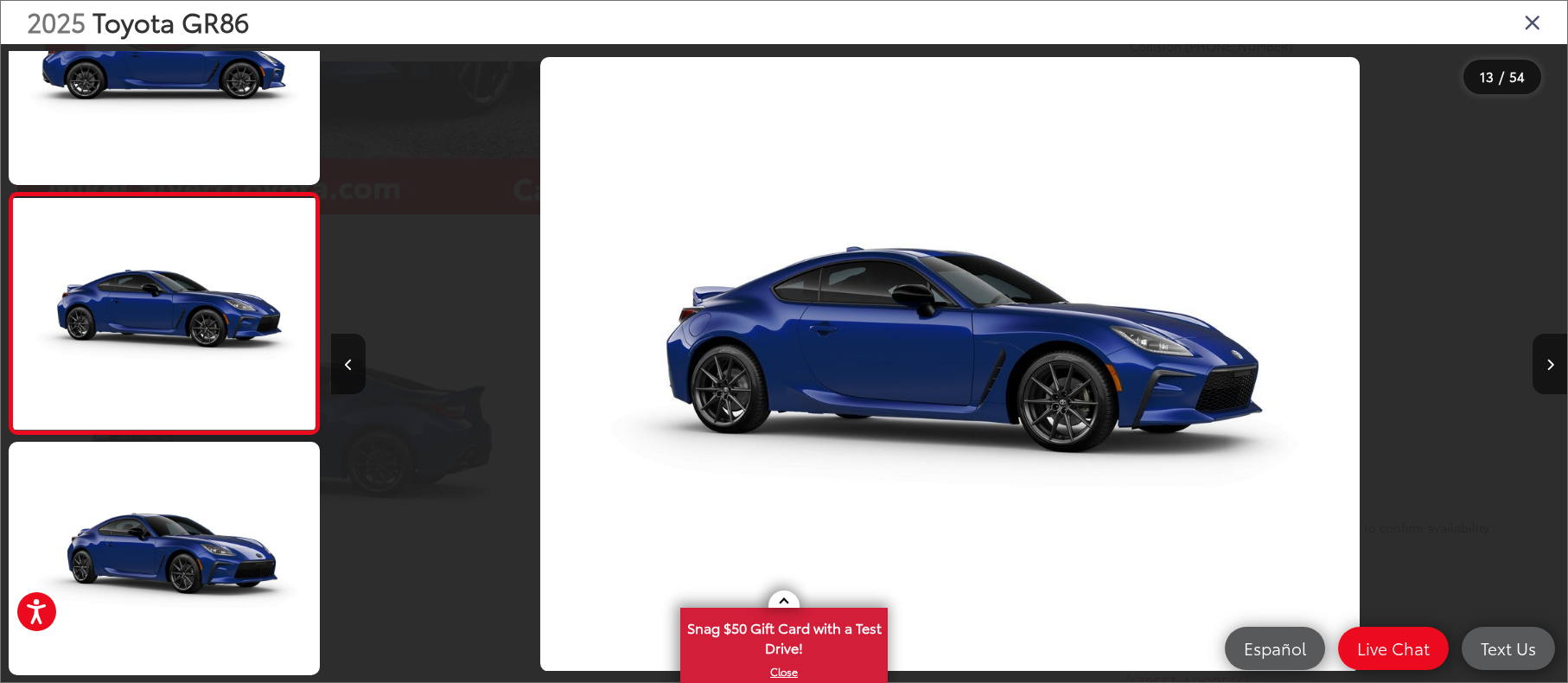
click at [1526, 16] on icon "Close gallery" at bounding box center [1532, 21] width 17 height 22
